Goal: Find specific page/section: Find specific page/section

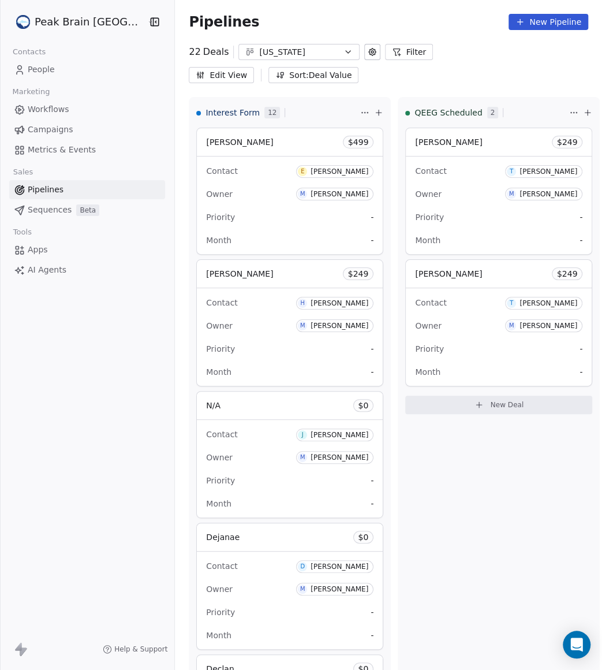
scroll to position [1052, 0]
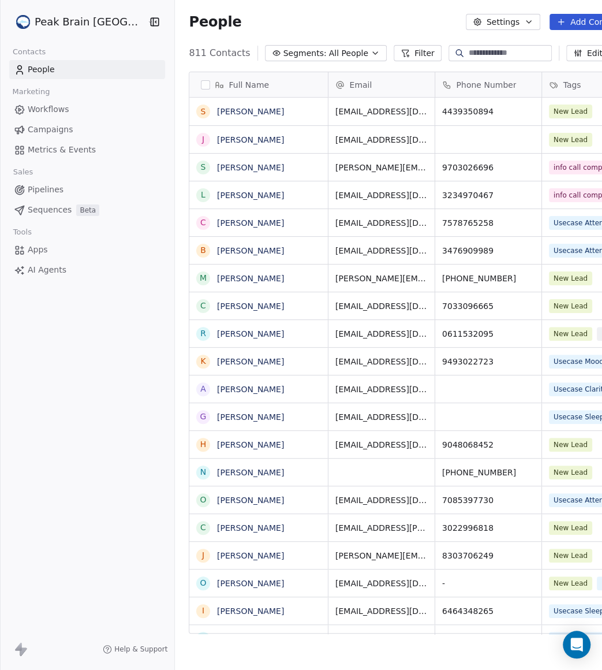
scroll to position [577, 453]
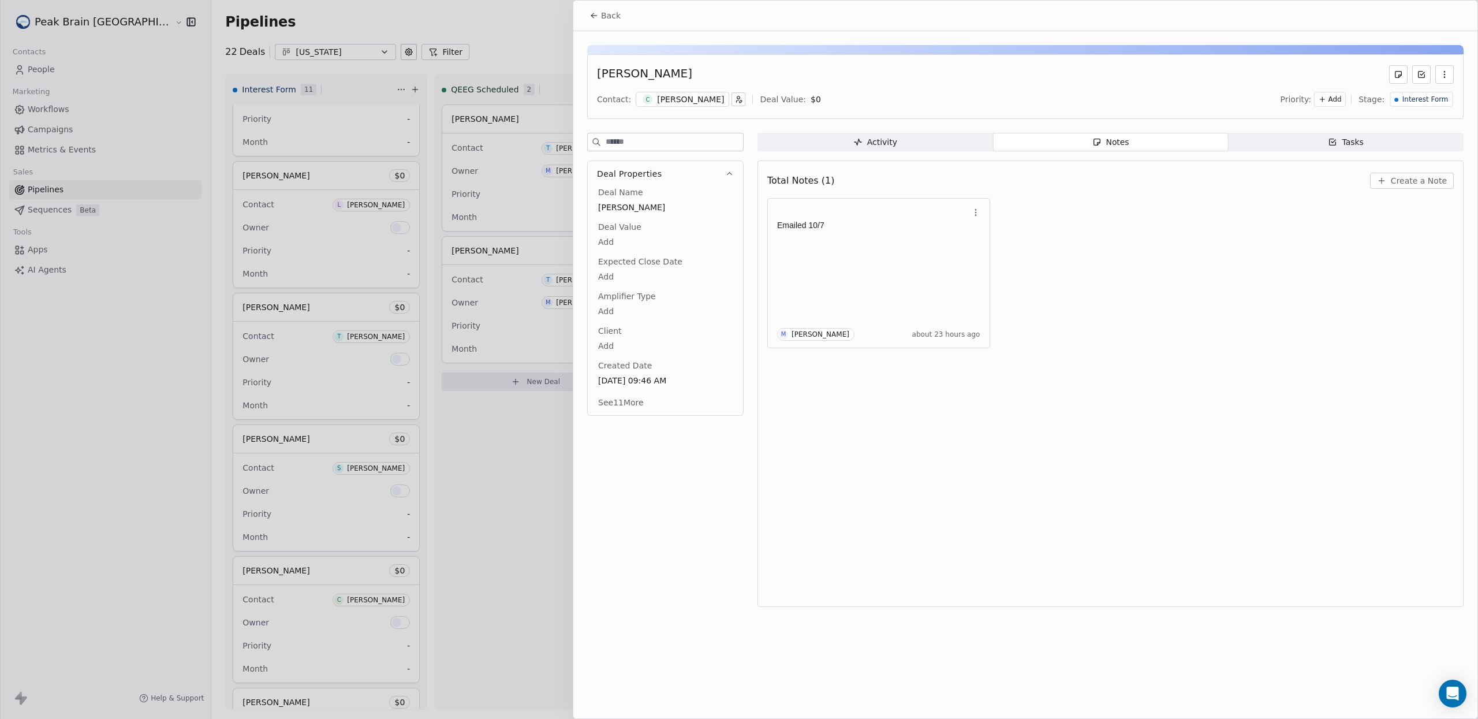
scroll to position [874, 0]
